Goal: Information Seeking & Learning: Learn about a topic

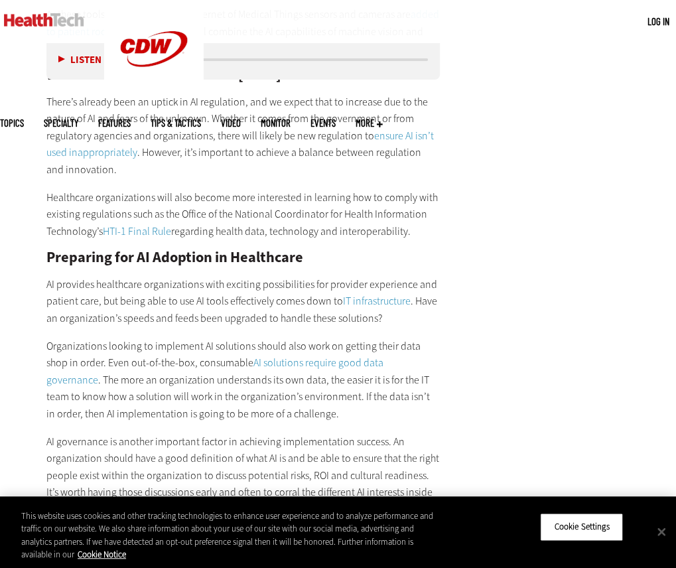
scroll to position [1989, 0]
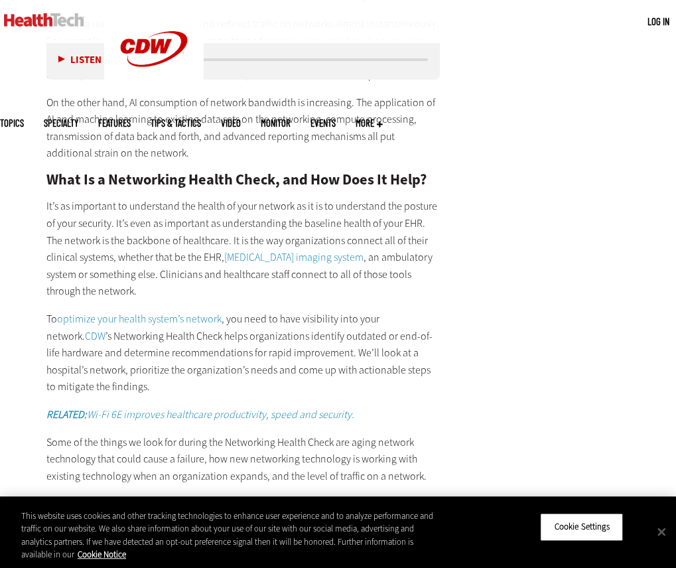
scroll to position [2255, 0]
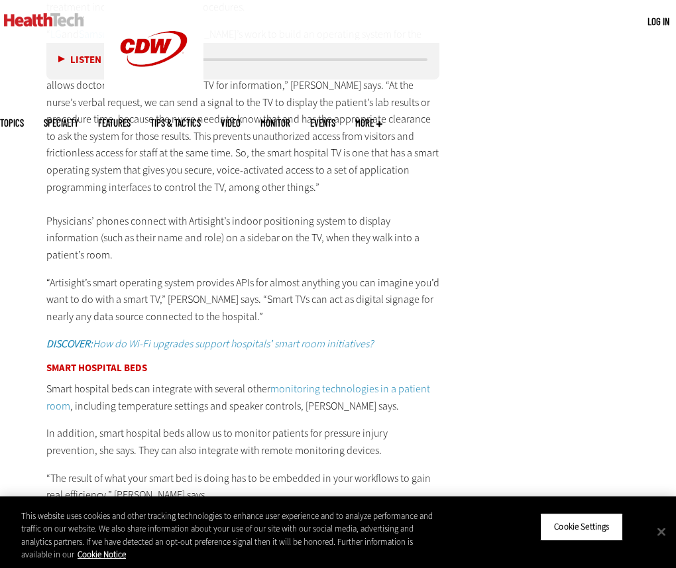
scroll to position [2785, 0]
